Goal: Find specific page/section: Find specific page/section

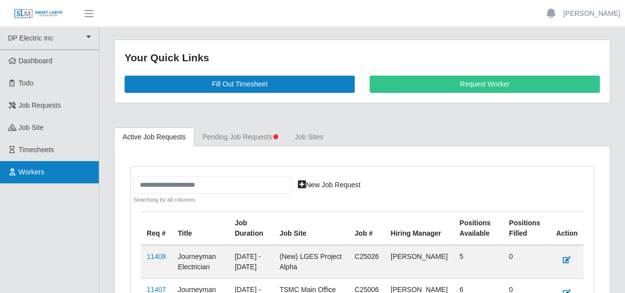
click at [34, 174] on span "Workers" at bounding box center [32, 172] width 26 height 8
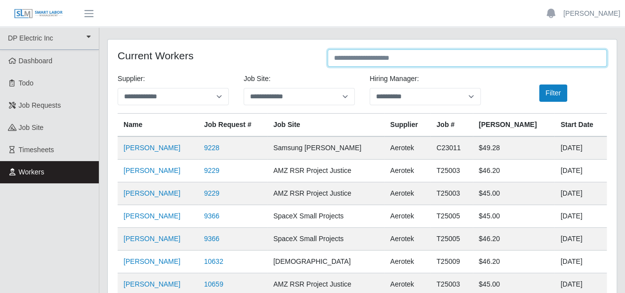
click at [342, 55] on input "text" at bounding box center [466, 57] width 279 height 17
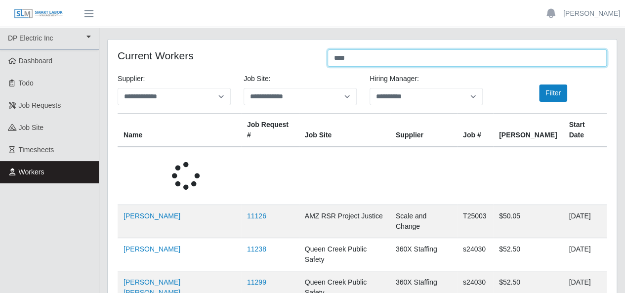
type input "*****"
